Goal: Information Seeking & Learning: Learn about a topic

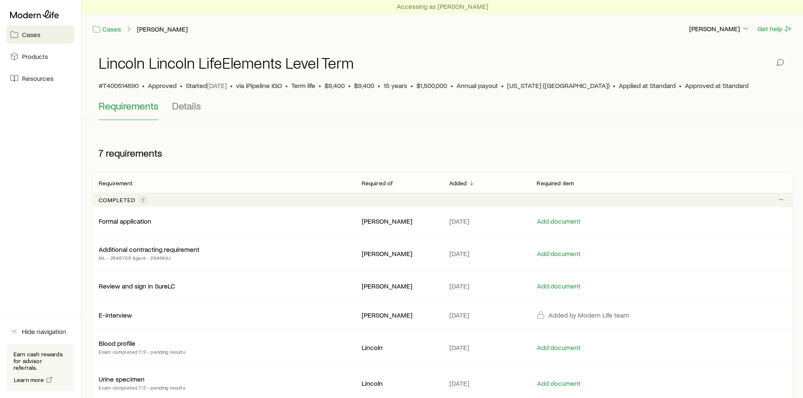
click at [184, 108] on span "Details" at bounding box center [186, 106] width 29 height 12
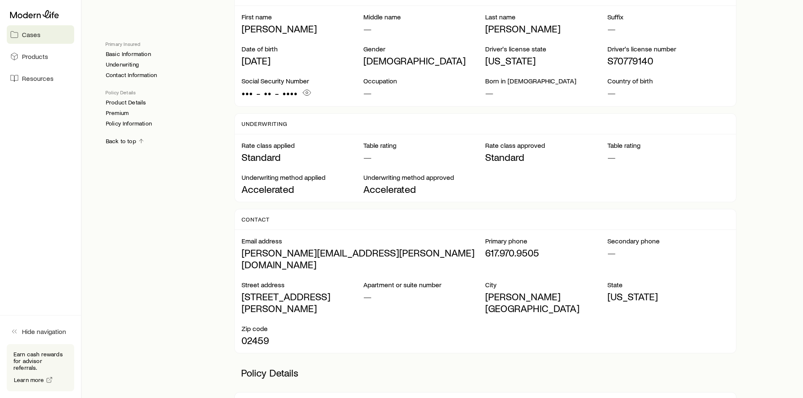
scroll to position [253, 0]
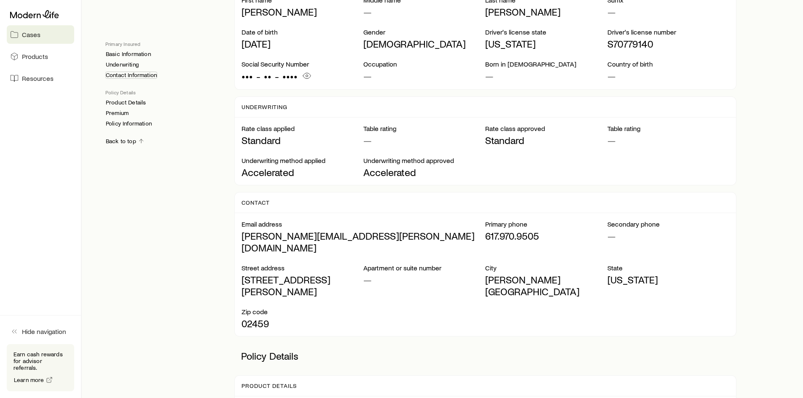
click at [141, 74] on link "Contact Information" at bounding box center [131, 75] width 52 height 7
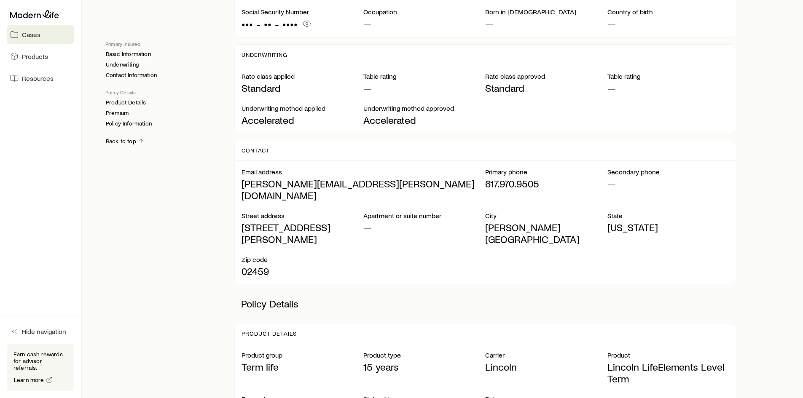
scroll to position [254, 0]
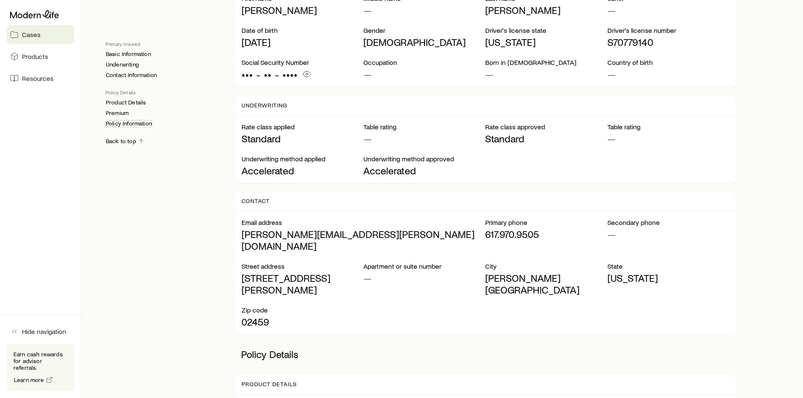
click at [136, 126] on link "Policy Information" at bounding box center [128, 123] width 47 height 7
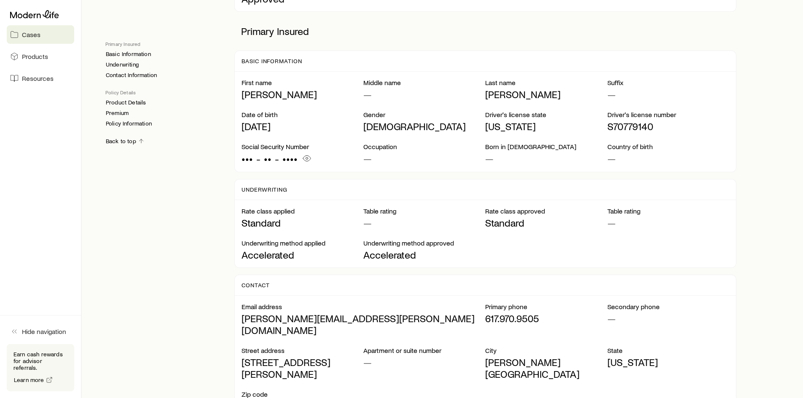
scroll to position [44, 0]
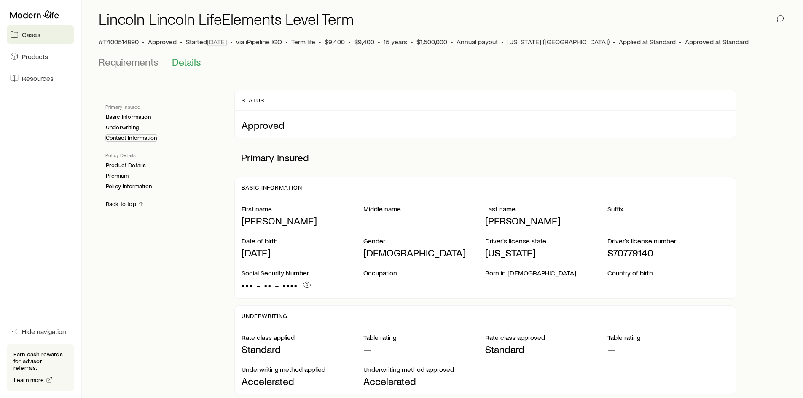
click at [142, 141] on link "Contact Information" at bounding box center [131, 137] width 52 height 7
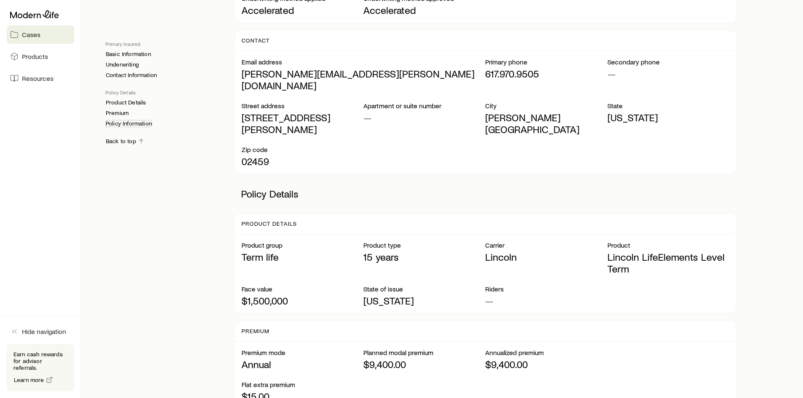
click at [118, 124] on link "Policy Information" at bounding box center [128, 123] width 47 height 7
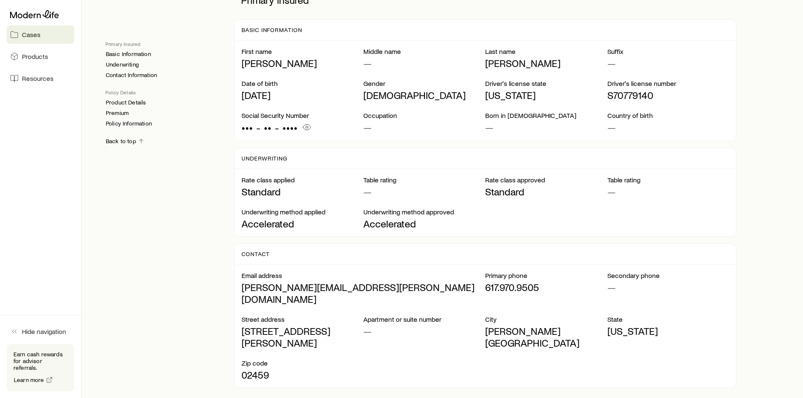
scroll to position [128, 0]
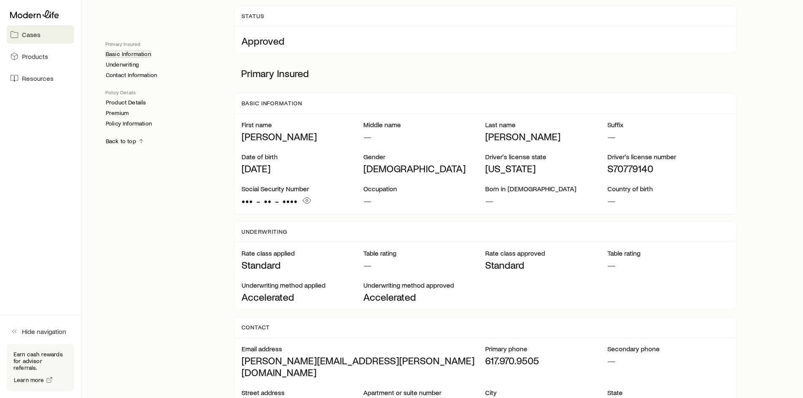
click at [109, 56] on link "Basic Information" at bounding box center [128, 54] width 46 height 7
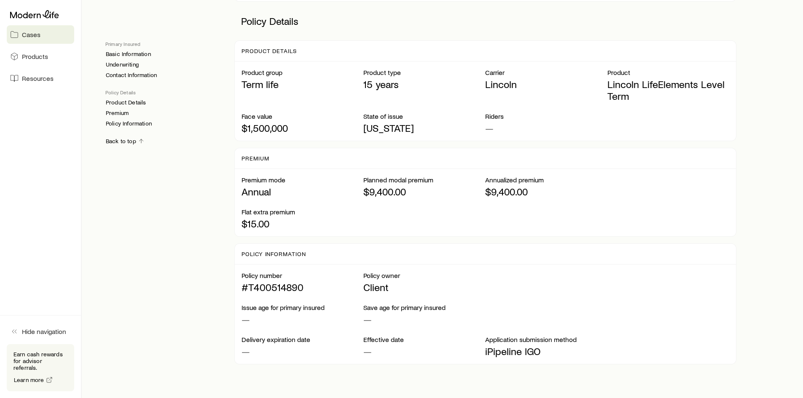
scroll to position [591, 0]
